Goal: Register for event/course

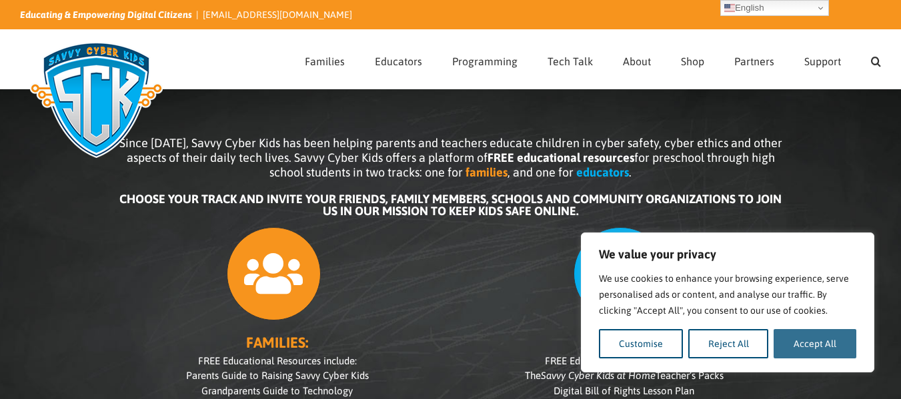
click at [795, 345] on button "Accept All" at bounding box center [814, 343] width 83 height 29
checkbox input "true"
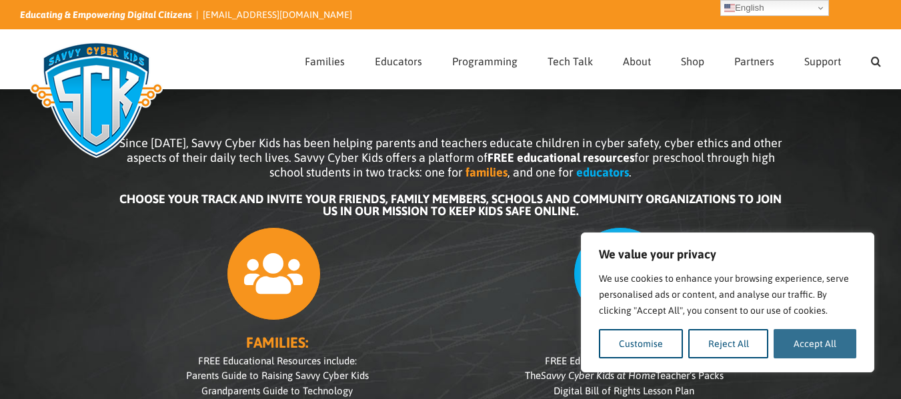
checkbox input "true"
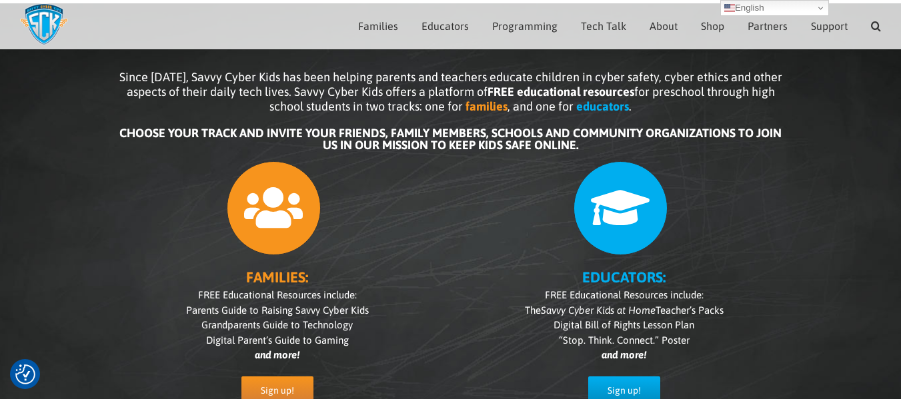
scroll to position [122, 0]
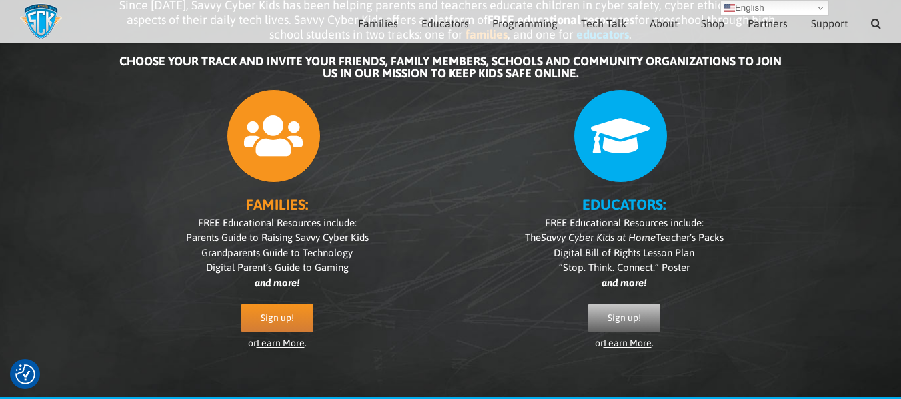
click at [639, 319] on span "Sign up!" at bounding box center [623, 318] width 33 height 11
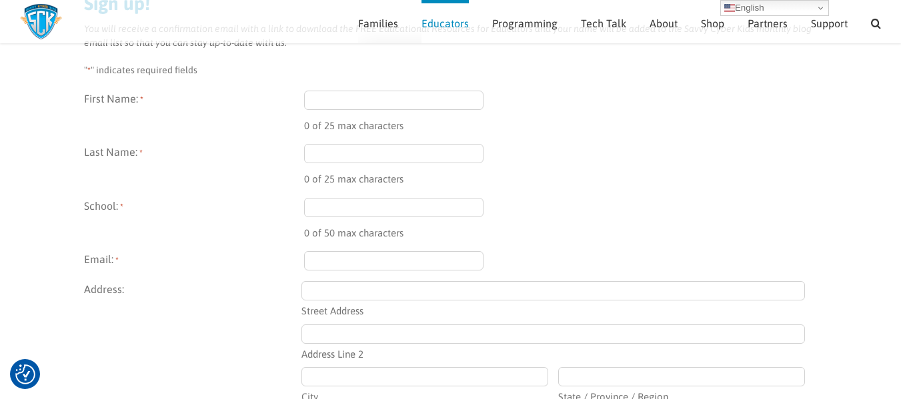
scroll to position [133, 0]
